Goal: Task Accomplishment & Management: Complete application form

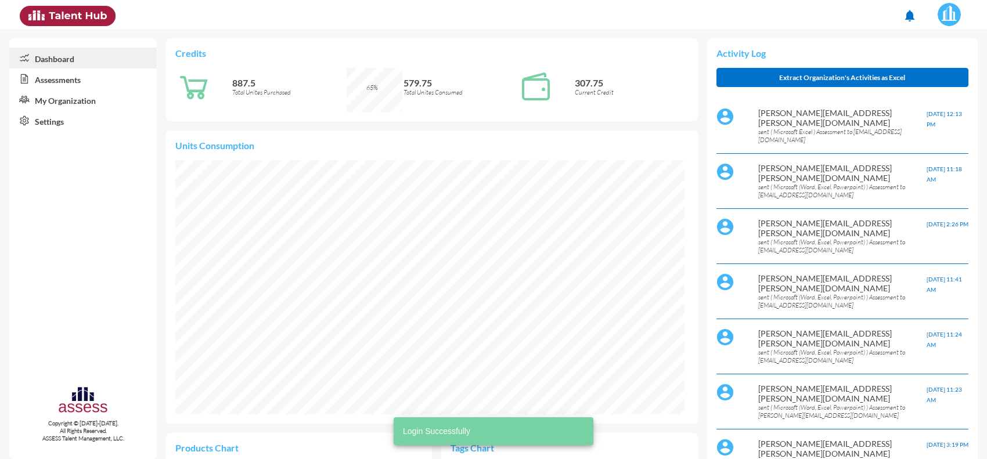
scroll to position [116, 245]
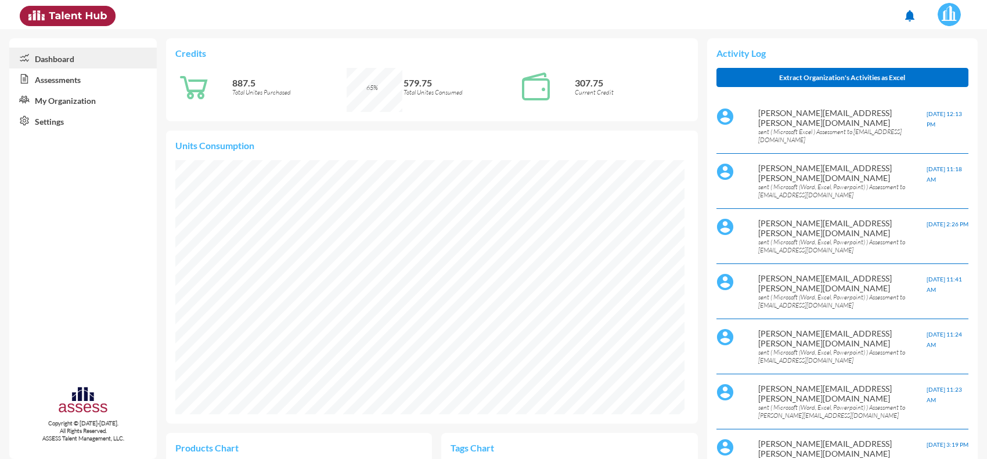
click at [49, 86] on link "Assessments" at bounding box center [82, 78] width 147 height 21
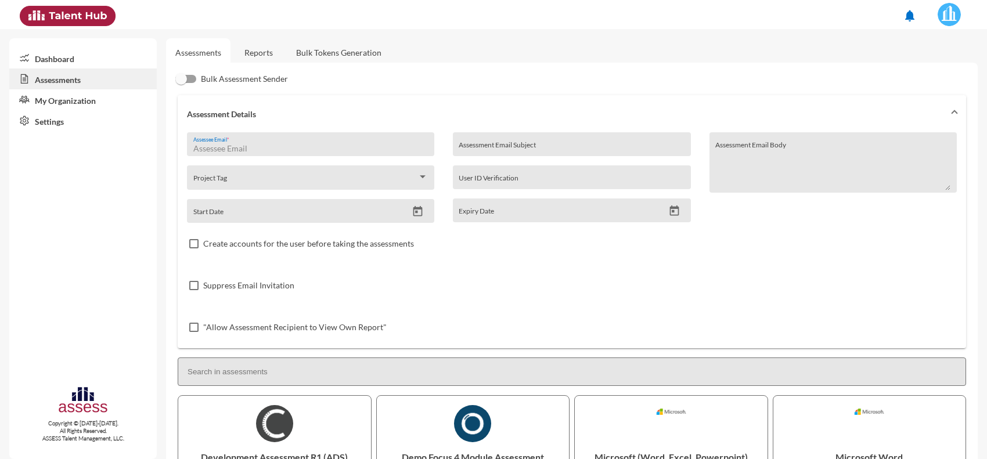
click at [239, 144] on input "Assessee Email *" at bounding box center [310, 148] width 235 height 9
type input "o"
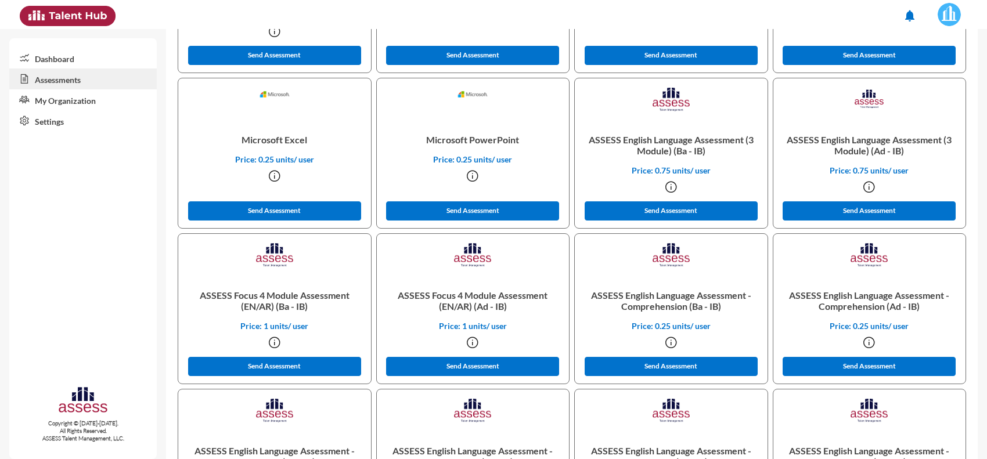
scroll to position [508, 0]
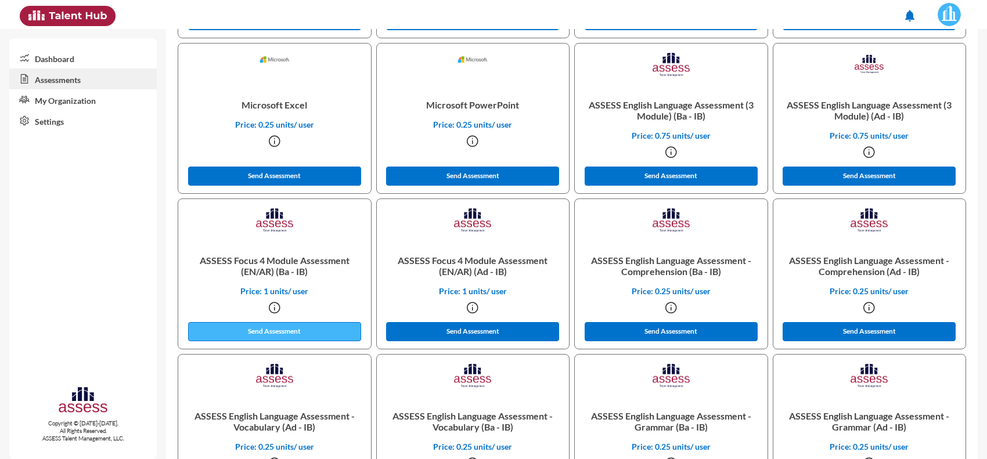
type input "[EMAIL_ADDRESS][DOMAIN_NAME]"
click at [301, 333] on button "Send Assessment" at bounding box center [274, 331] width 173 height 19
